Goal: Information Seeking & Learning: Learn about a topic

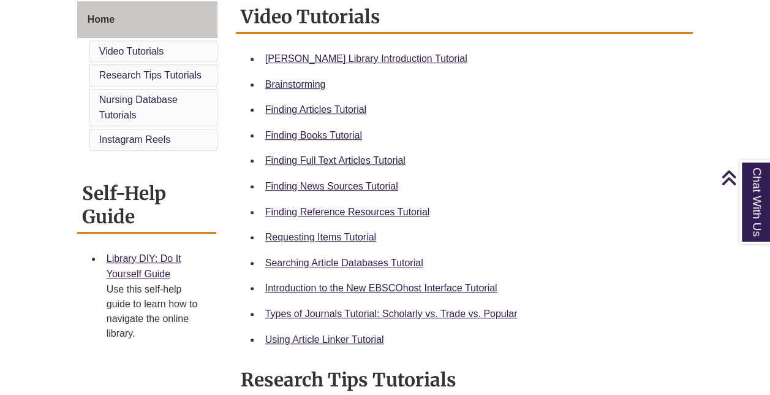
scroll to position [344, 0]
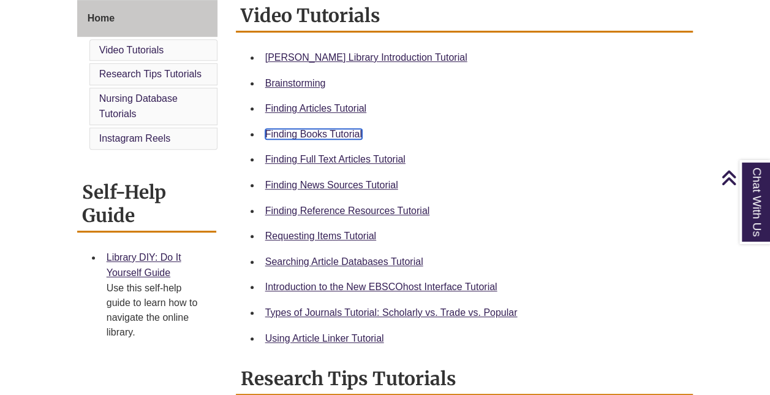
click at [336, 135] on link "Finding Books Tutorial" at bounding box center [313, 134] width 97 height 10
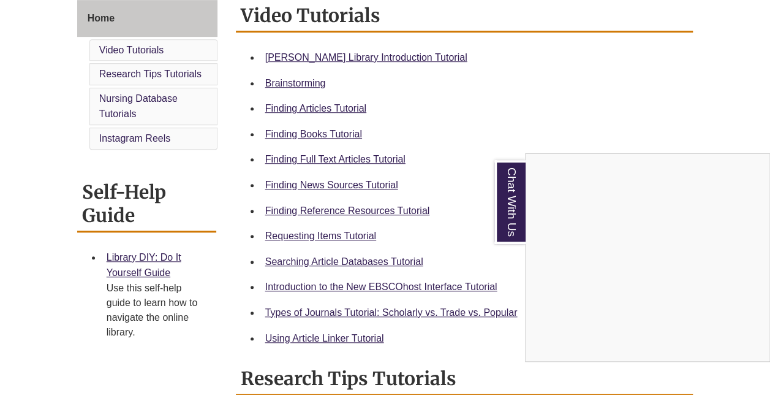
click at [344, 235] on div "Chat With Us" at bounding box center [385, 197] width 770 height 395
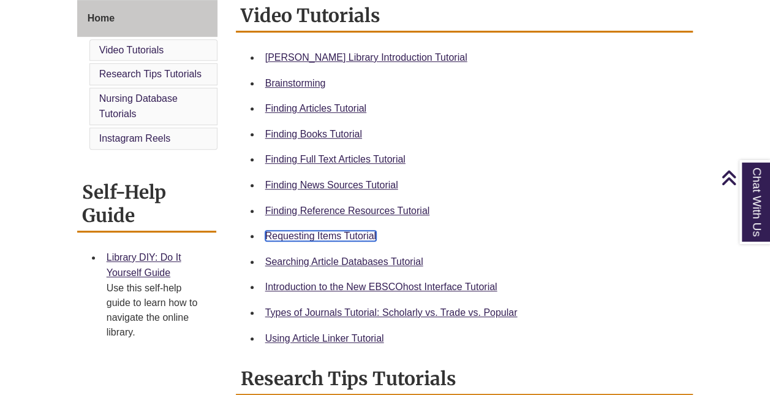
click at [344, 235] on link "Requesting Items Tutorial" at bounding box center [320, 235] width 111 height 10
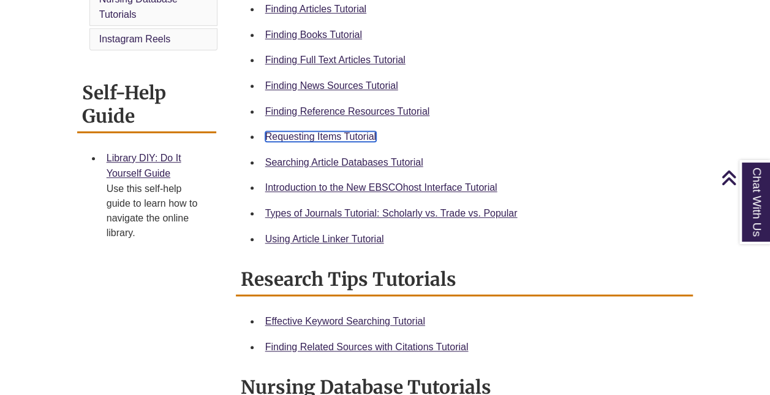
scroll to position [444, 0]
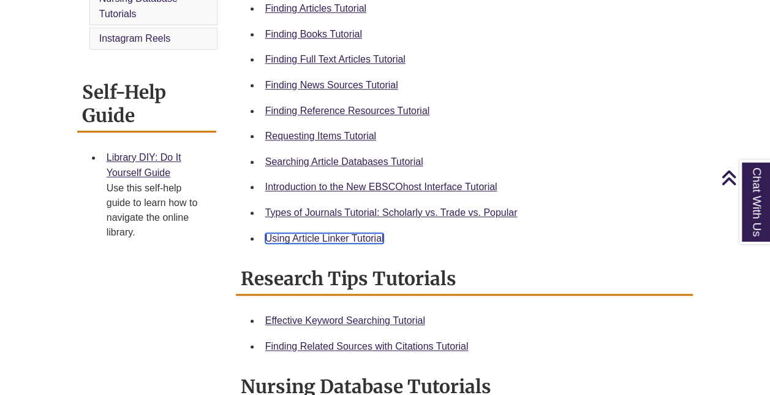
click at [368, 237] on link "Using Article Linker Tutorial" at bounding box center [324, 238] width 119 height 10
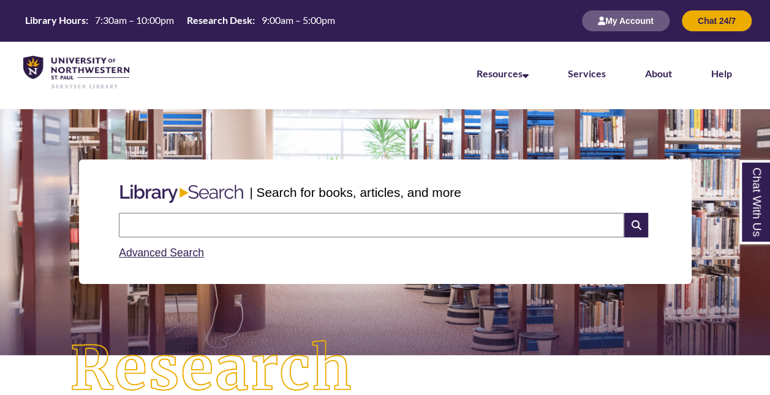
click at [223, 226] on input "text" at bounding box center [372, 225] width 506 height 25
type input "*"
type input "**********"
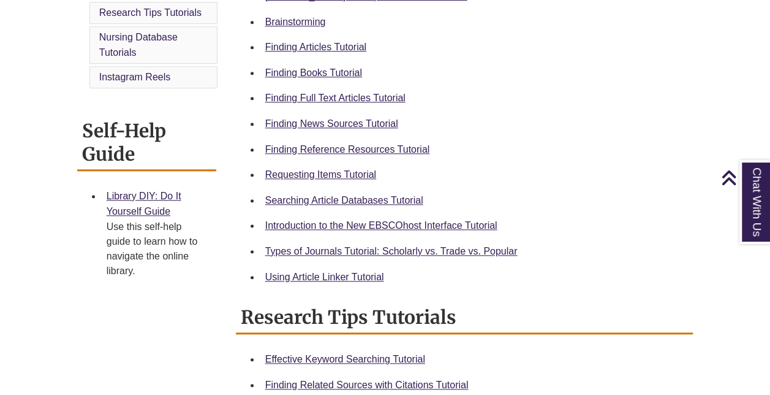
scroll to position [406, 0]
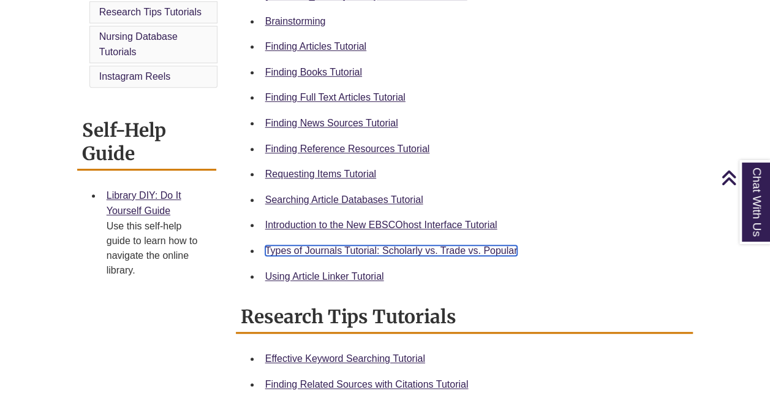
click at [468, 253] on link "Types of Journals Tutorial: Scholarly vs. Trade vs. Popular" at bounding box center [391, 250] width 253 height 10
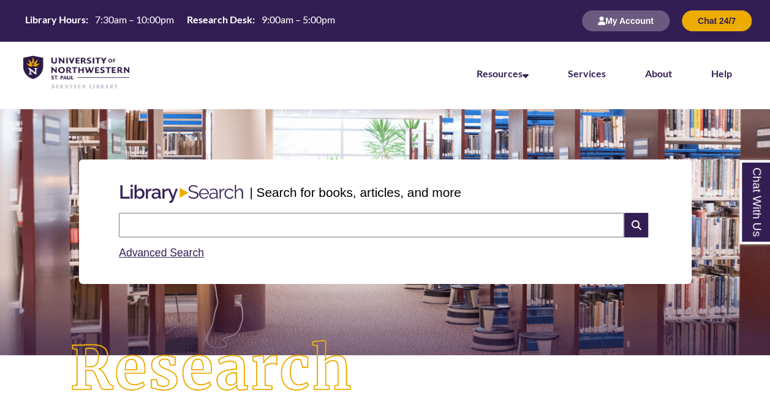
click at [282, 229] on input "text" at bounding box center [372, 225] width 506 height 25
type input "**********"
click at [644, 227] on icon at bounding box center [636, 225] width 23 height 25
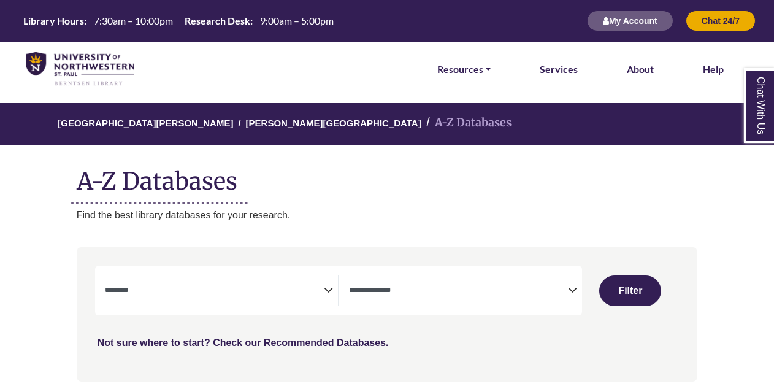
select select "Database Subject Filter"
select select "Database Types Filter"
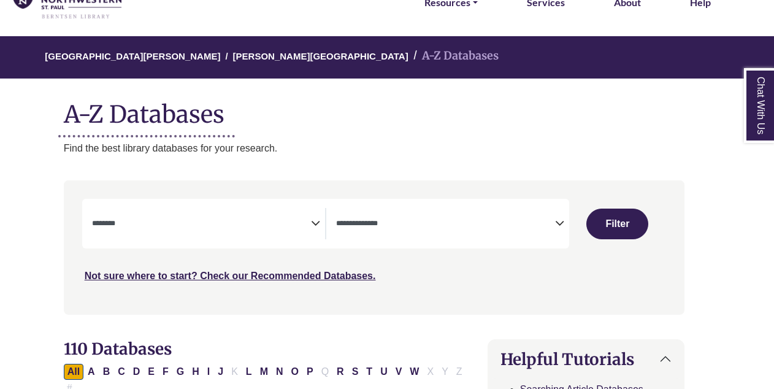
scroll to position [70, 13]
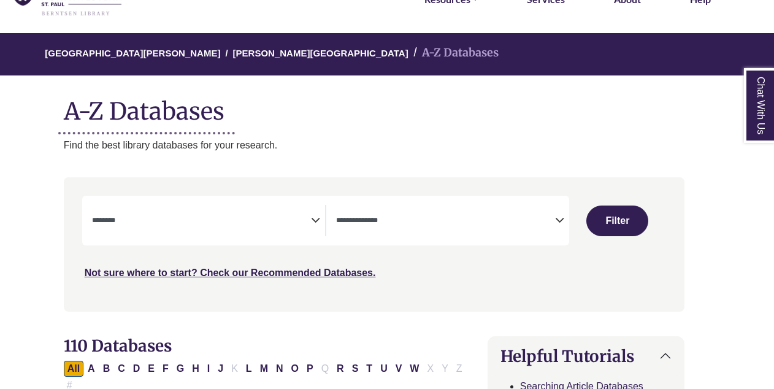
click at [289, 226] on textarea "Search" at bounding box center [201, 221] width 219 height 10
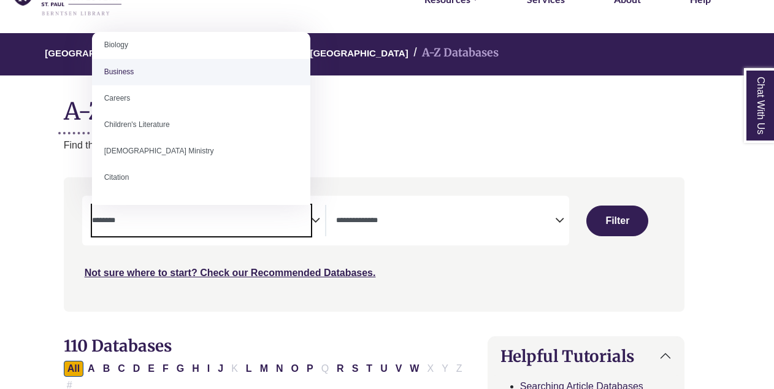
scroll to position [101, 0]
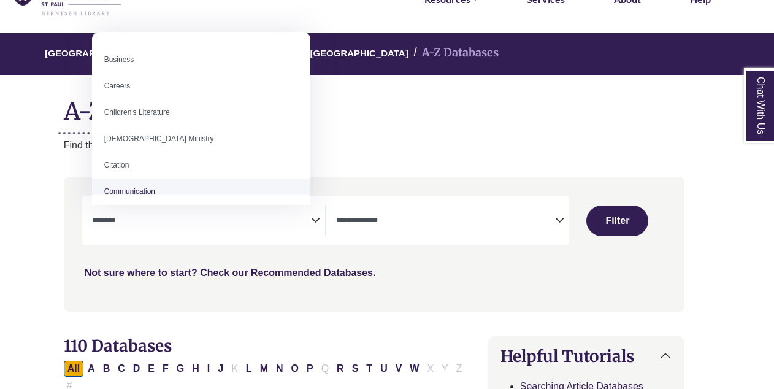
select select "*****"
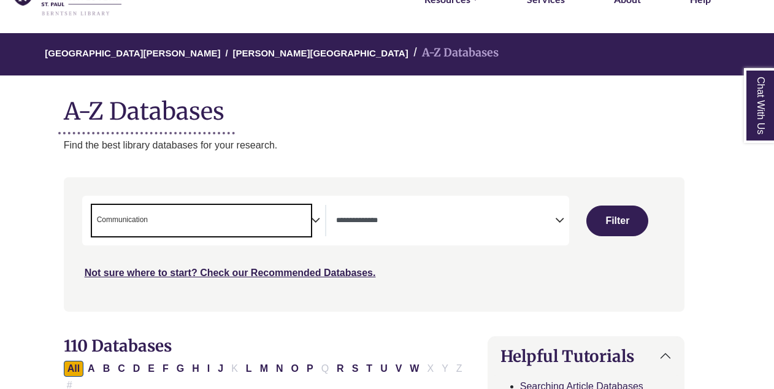
click at [417, 230] on span "Search filters" at bounding box center [445, 220] width 219 height 31
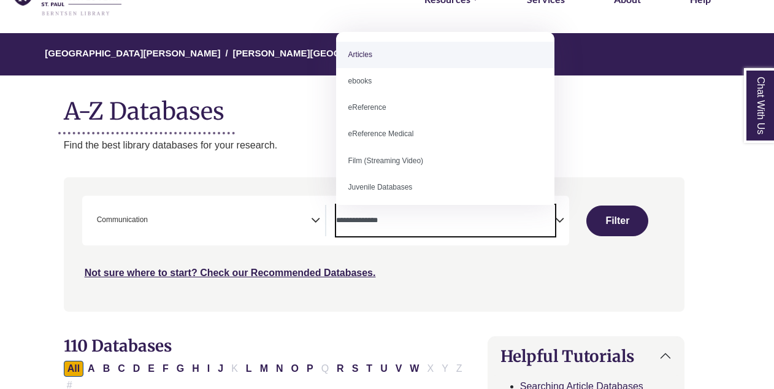
click at [417, 230] on span "Search filters" at bounding box center [445, 220] width 219 height 31
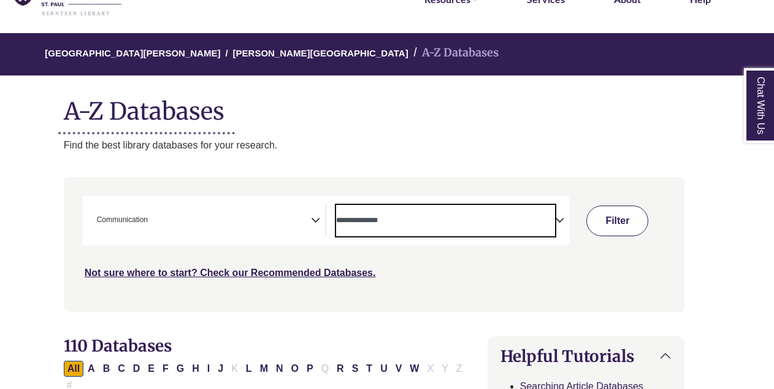
click at [611, 224] on button "Filter" at bounding box center [617, 220] width 62 height 31
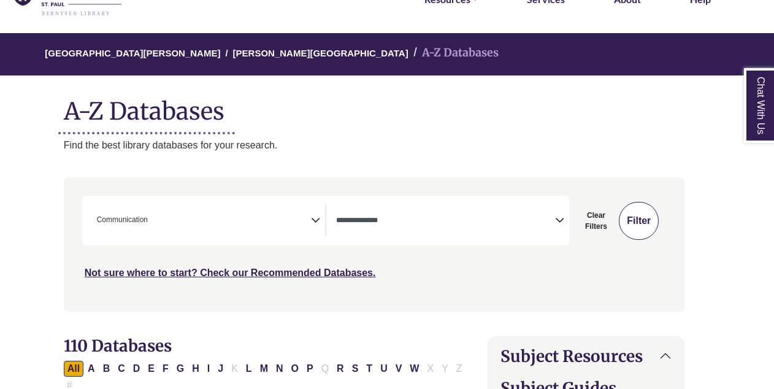
select select "Database Types Filter"
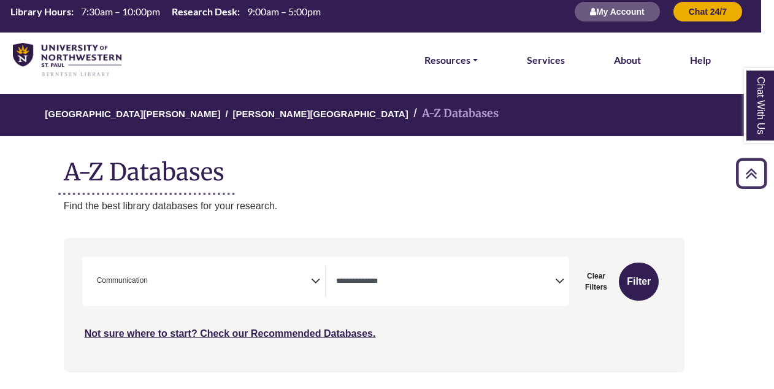
scroll to position [0, 13]
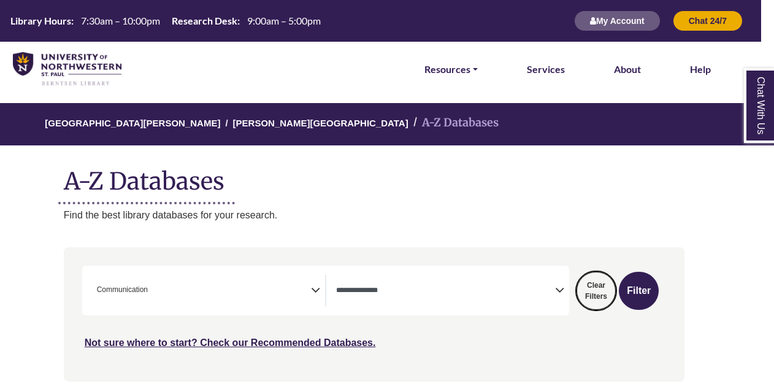
click at [598, 294] on button "Clear Filters" at bounding box center [596, 291] width 40 height 38
select select "Database Subject Filter"
select select "Database Types Filter"
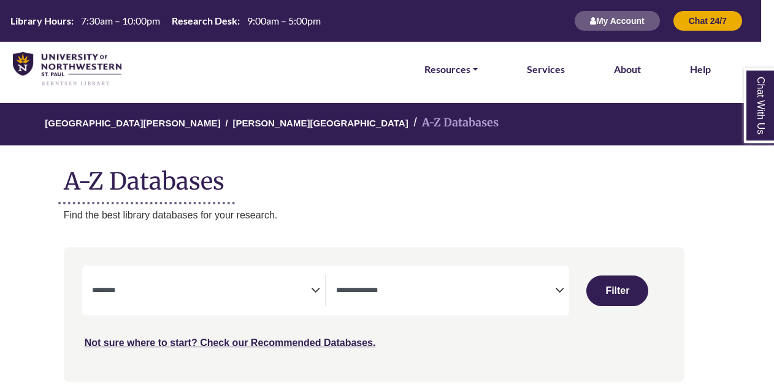
select select "Database Subject Filter"
select select "Database Types Filter"
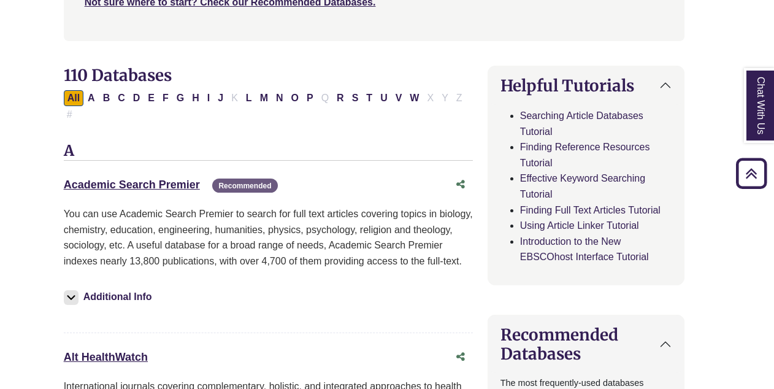
scroll to position [342, 13]
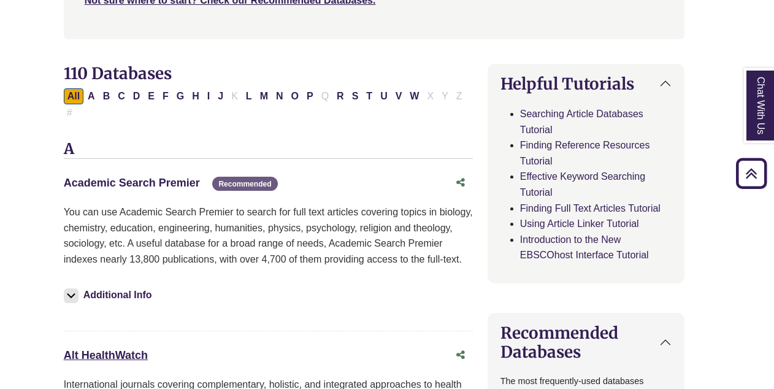
click at [121, 177] on link "Academic Search Premier This link opens in a new window" at bounding box center [132, 183] width 136 height 12
